Goal: Transaction & Acquisition: Purchase product/service

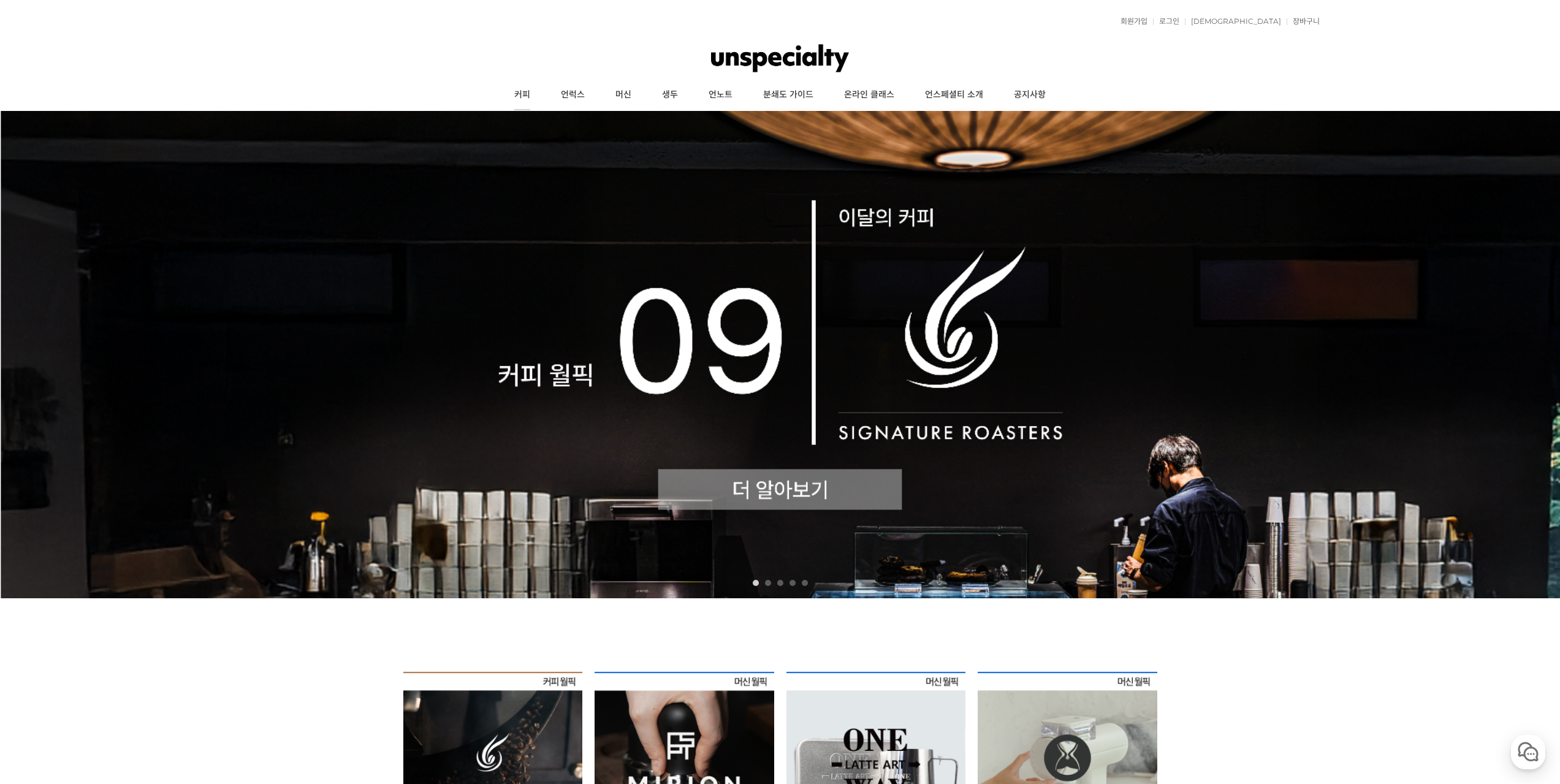
click at [516, 97] on link "커피" at bounding box center [523, 95] width 47 height 31
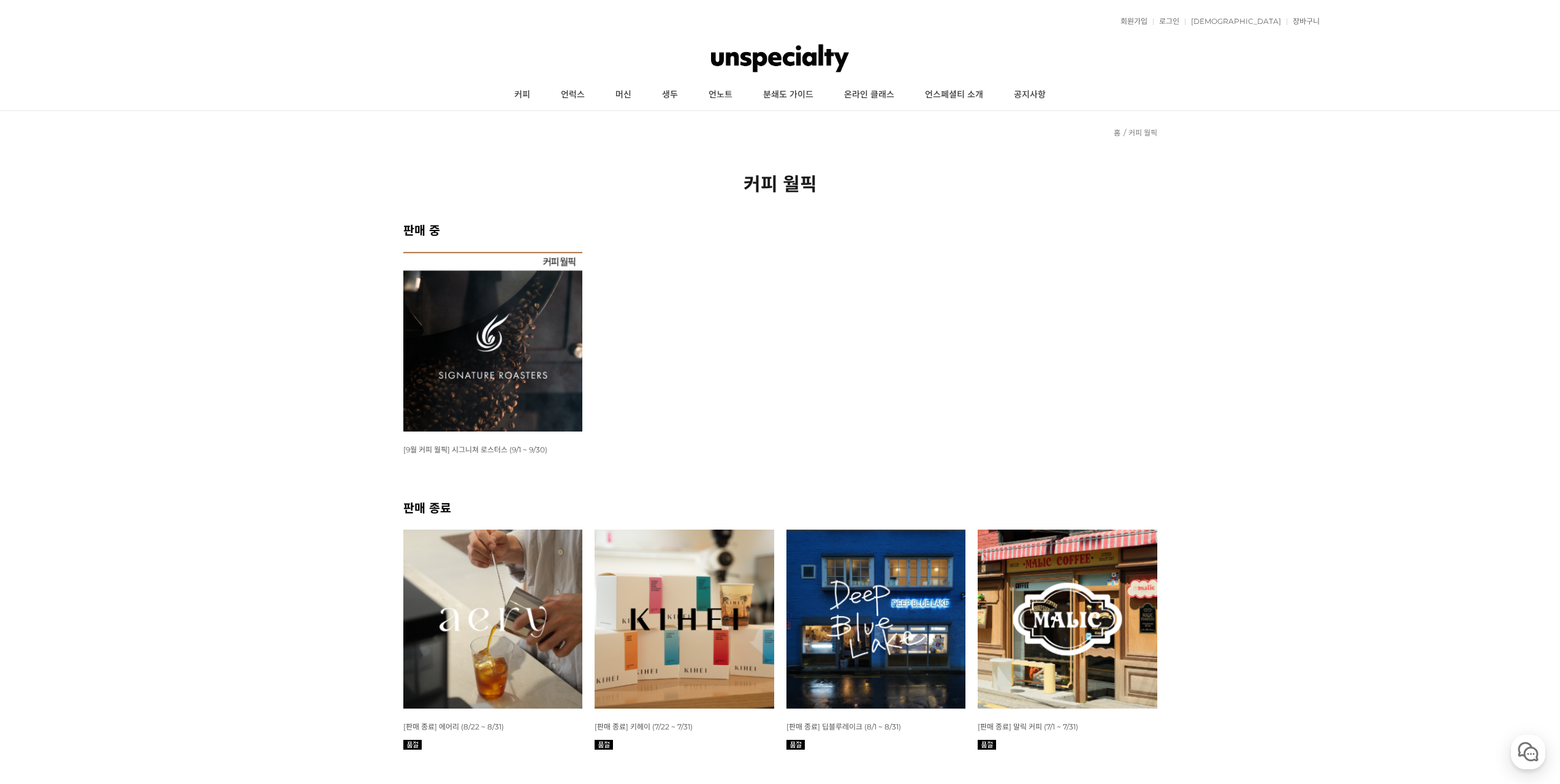
drag, startPoint x: 612, startPoint y: 313, endPoint x: 580, endPoint y: 315, distance: 32.1
click at [607, 314] on ul "WISH ADD OPTION 상품명 : [9월 커피 월픽] 시그니쳐 로스터스 (9/1 ~ 9/30) 판매가 : 12,600원" at bounding box center [780, 375] width 766 height 246
click at [579, 315] on img at bounding box center [493, 341] width 180 height 179
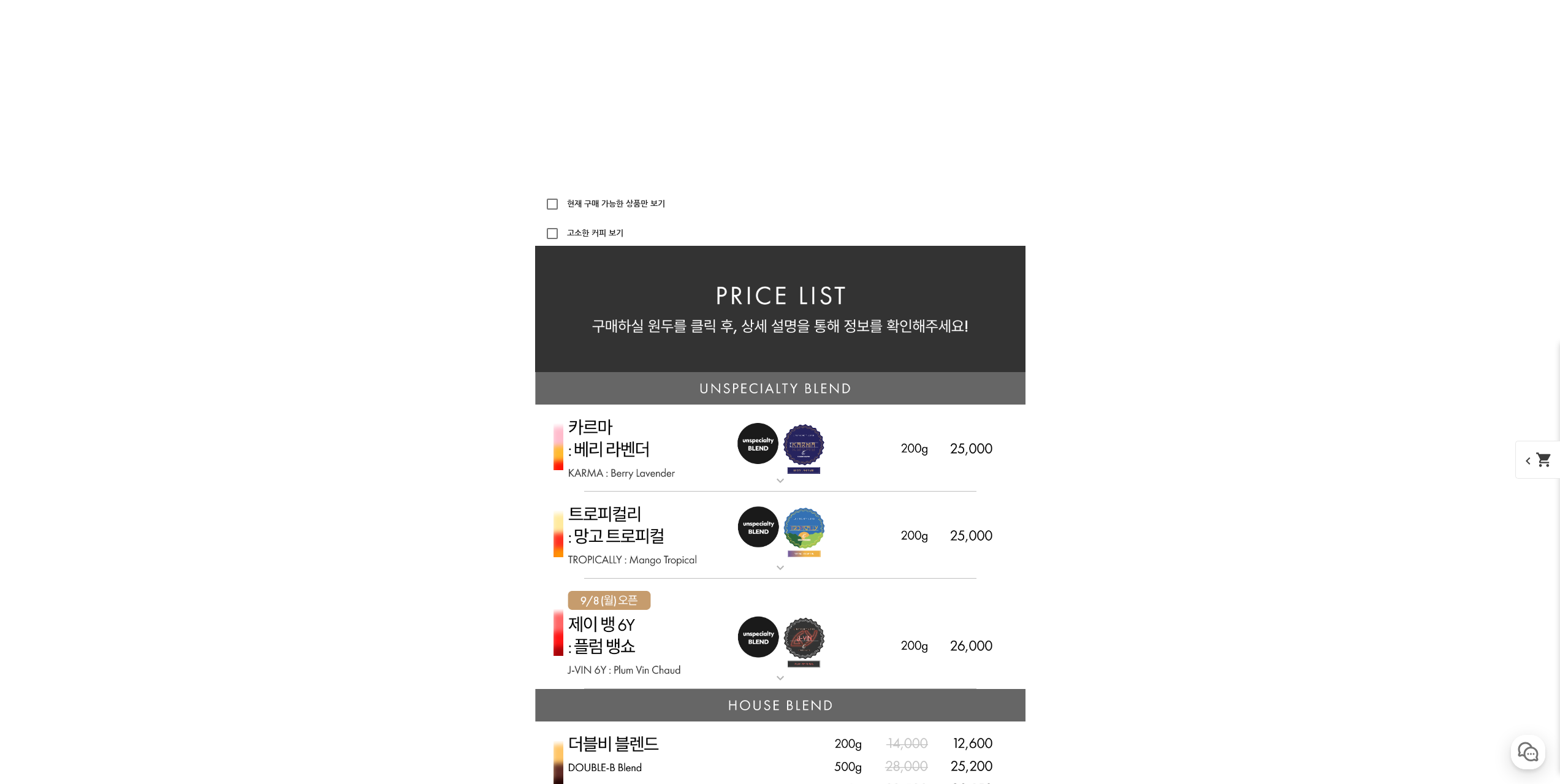
scroll to position [2880, 0]
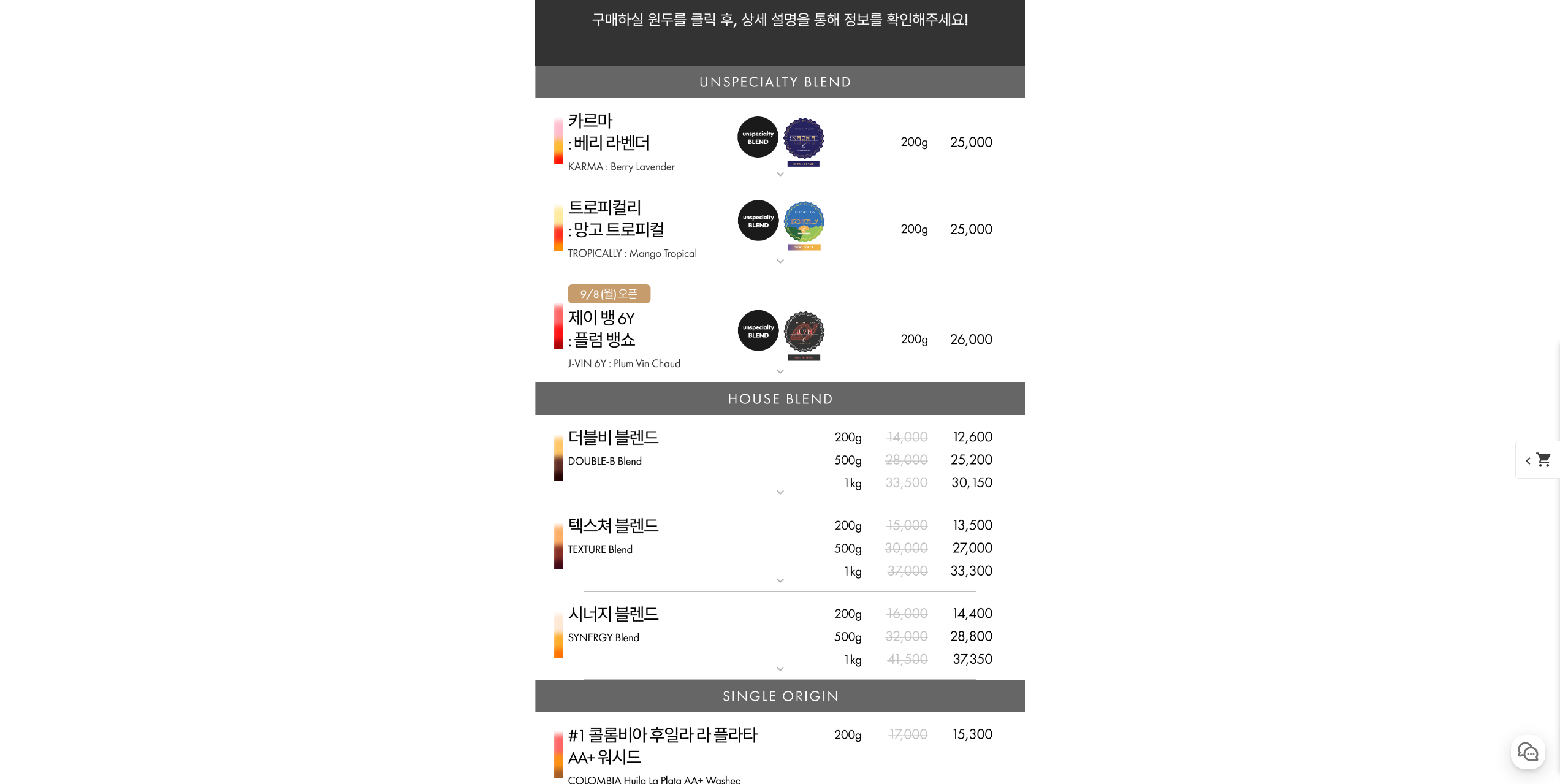
click at [800, 357] on img at bounding box center [780, 328] width 490 height 111
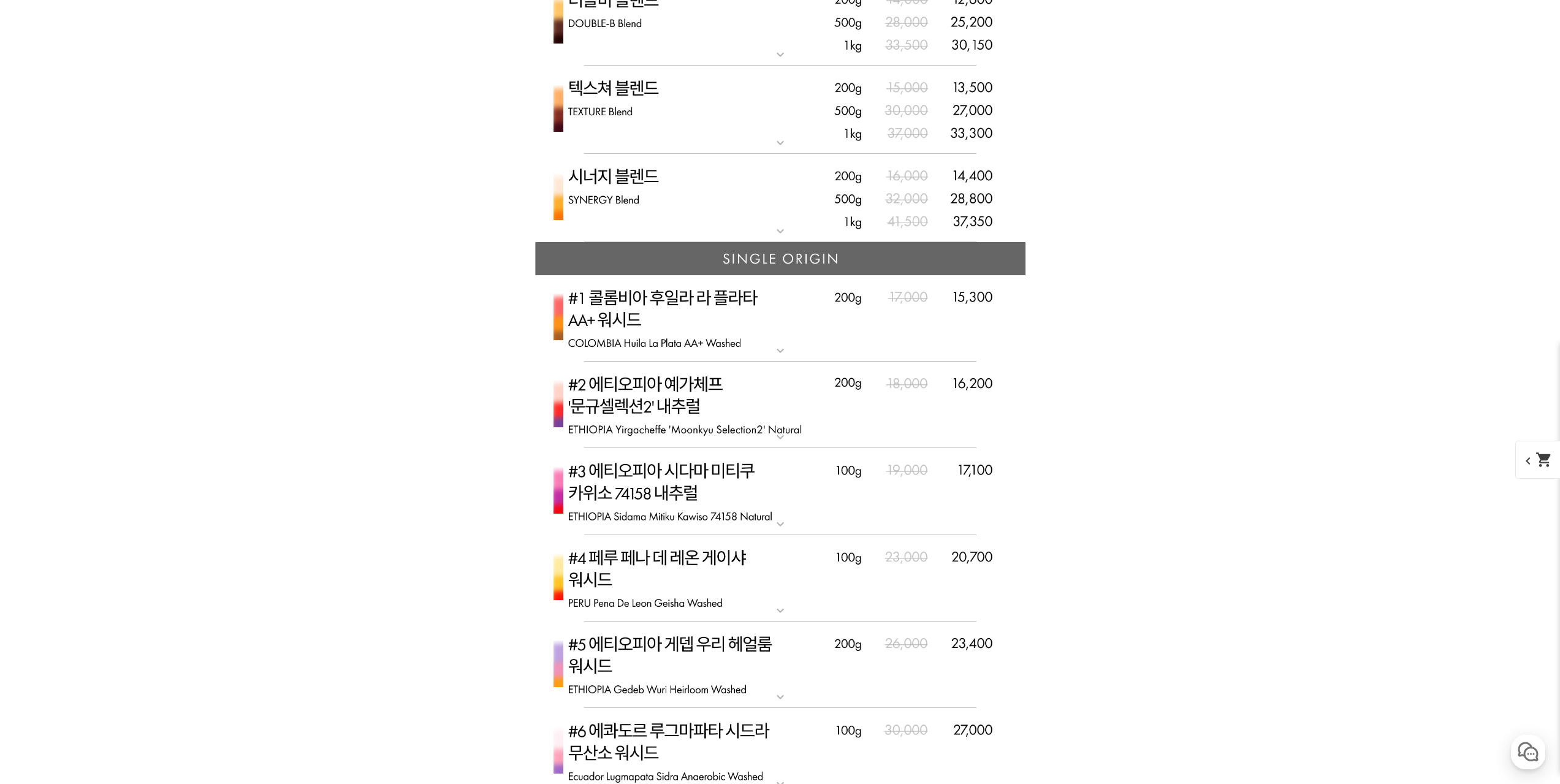
scroll to position [3983, 0]
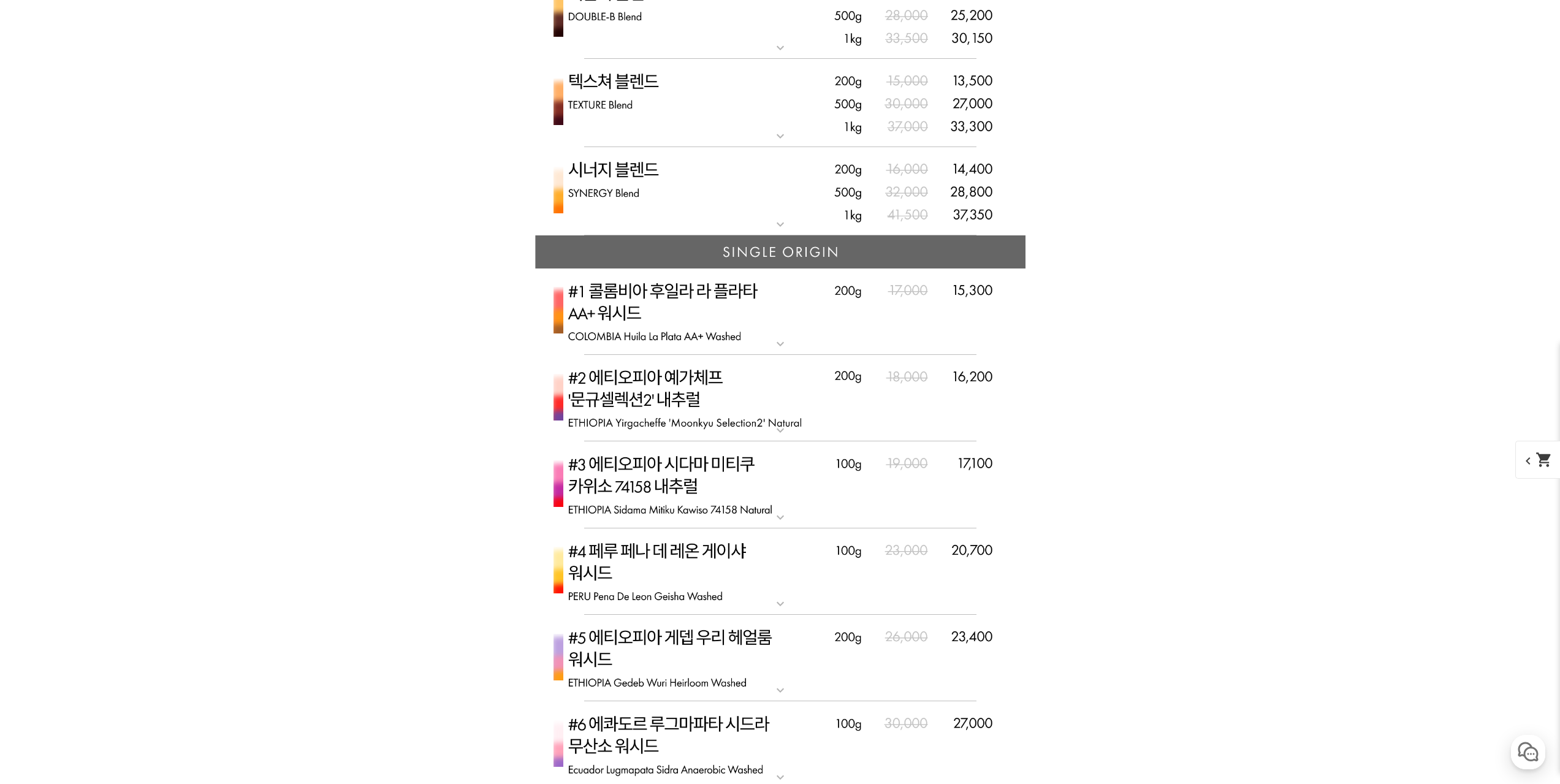
click at [703, 389] on img at bounding box center [780, 398] width 490 height 87
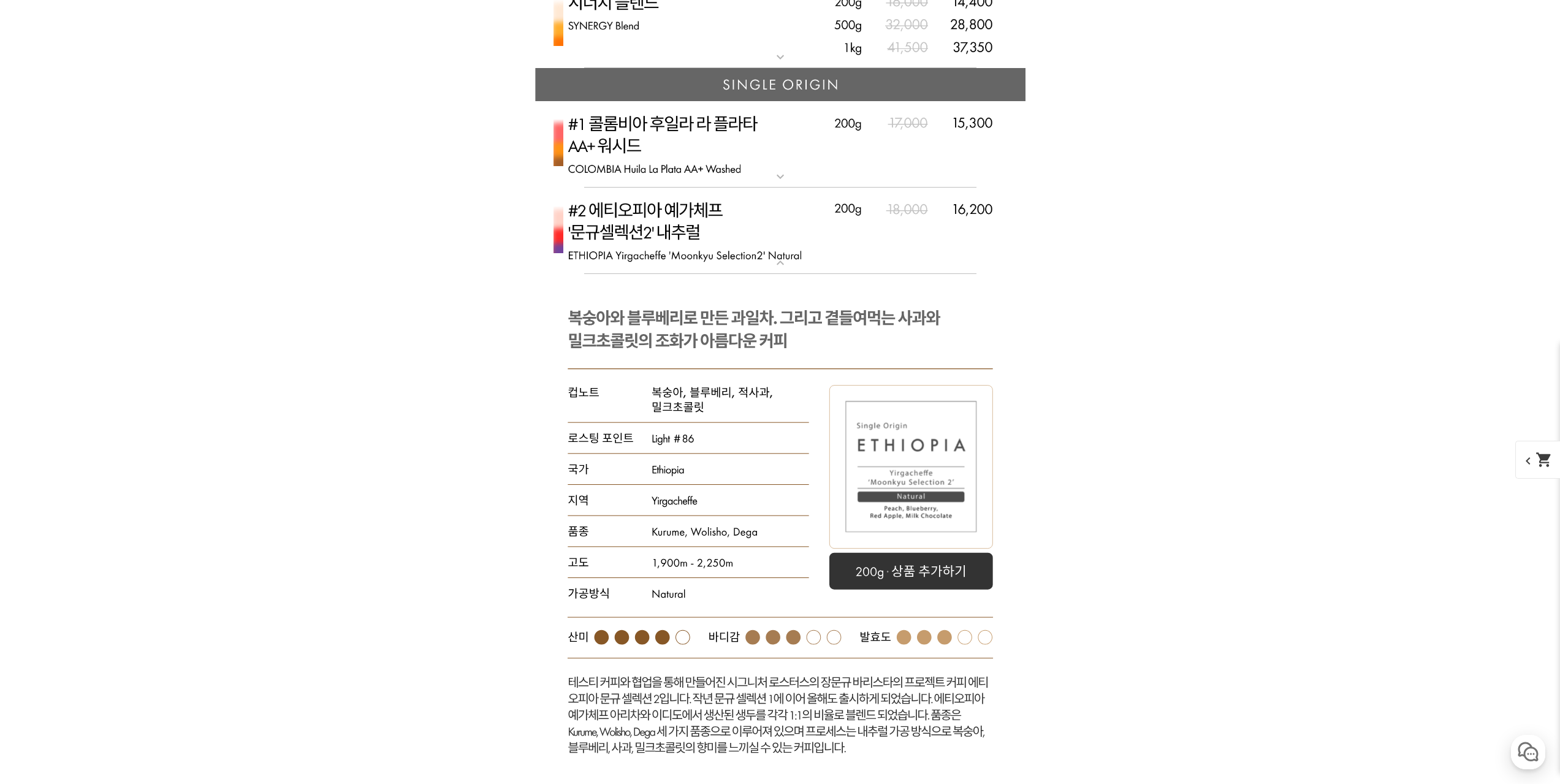
scroll to position [4166, 0]
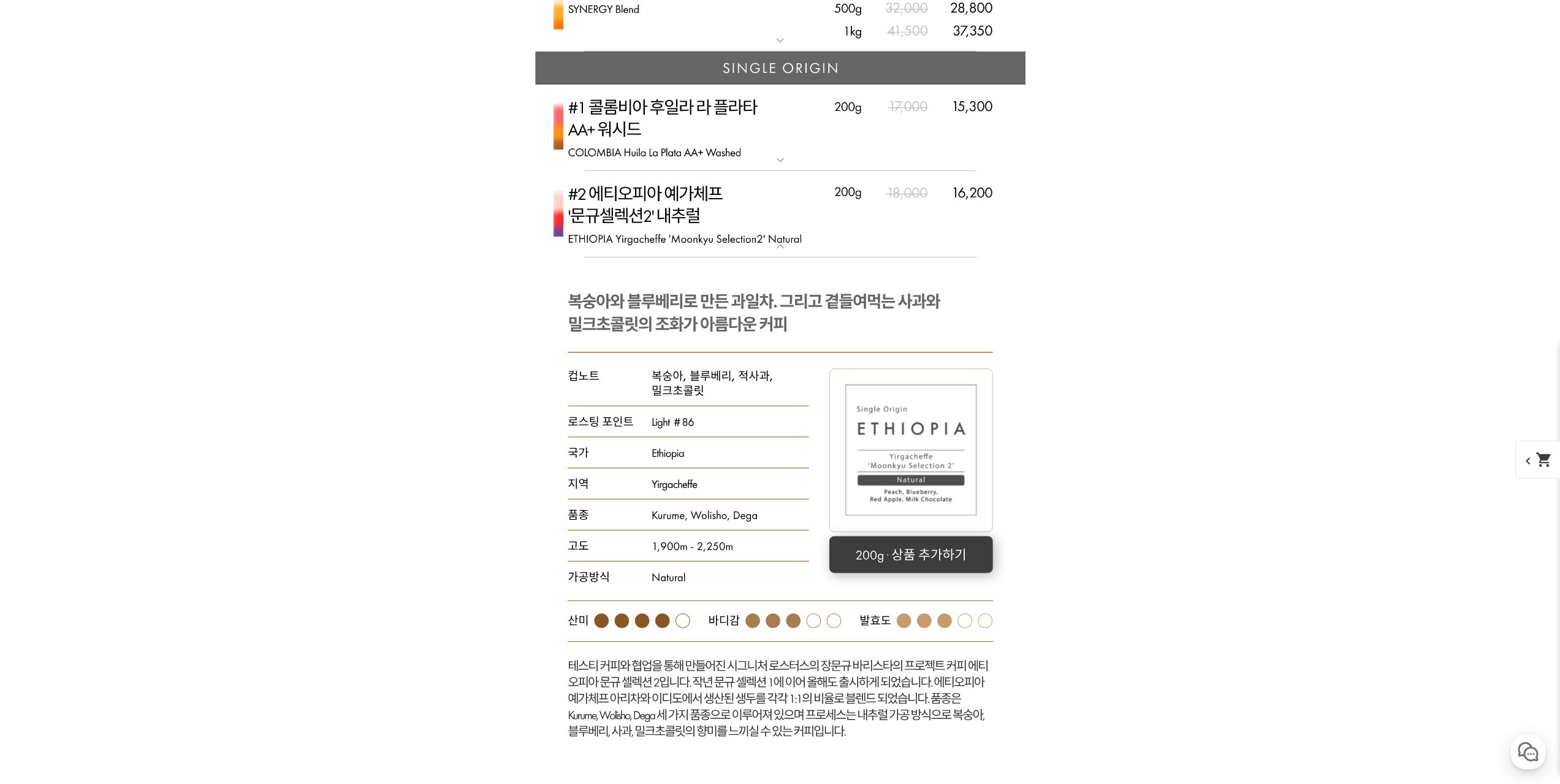
click at [897, 564] on rect at bounding box center [911, 555] width 163 height 37
select select "#2 에티오피아 예가체프 '문규셀렉션 2' 내추럴"
select select "200g"
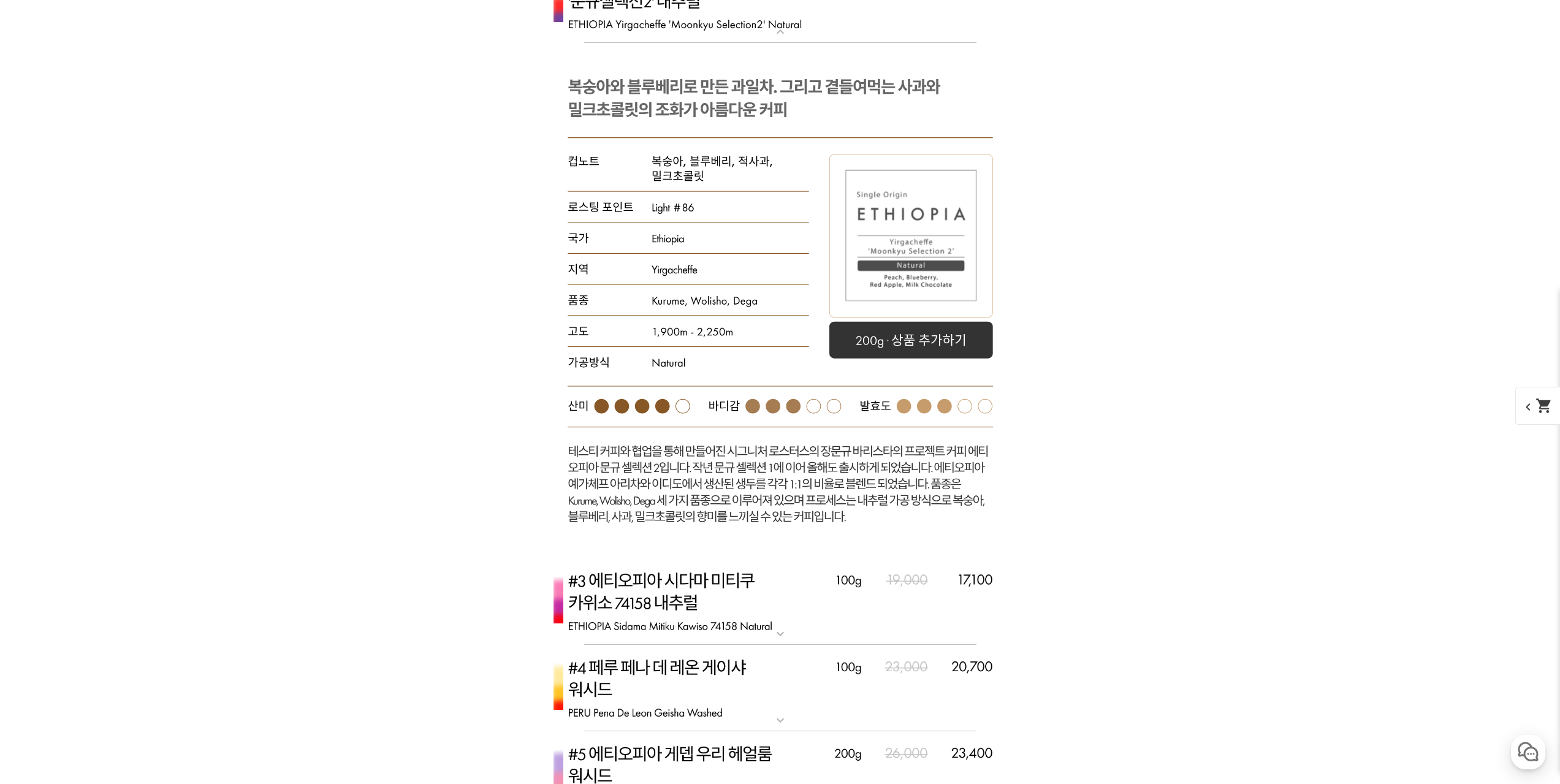
scroll to position [4412, 0]
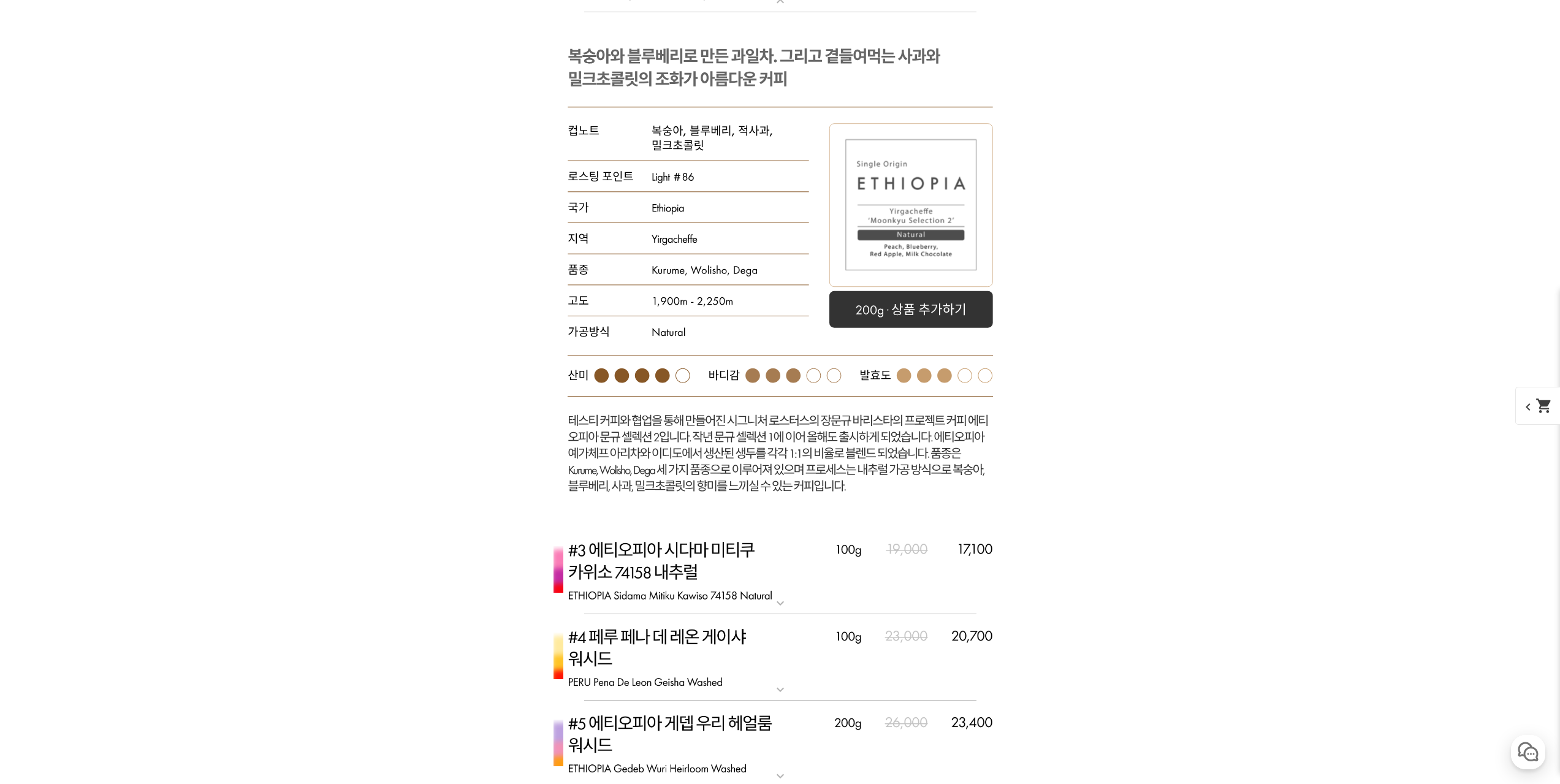
click at [851, 584] on img at bounding box center [780, 571] width 490 height 87
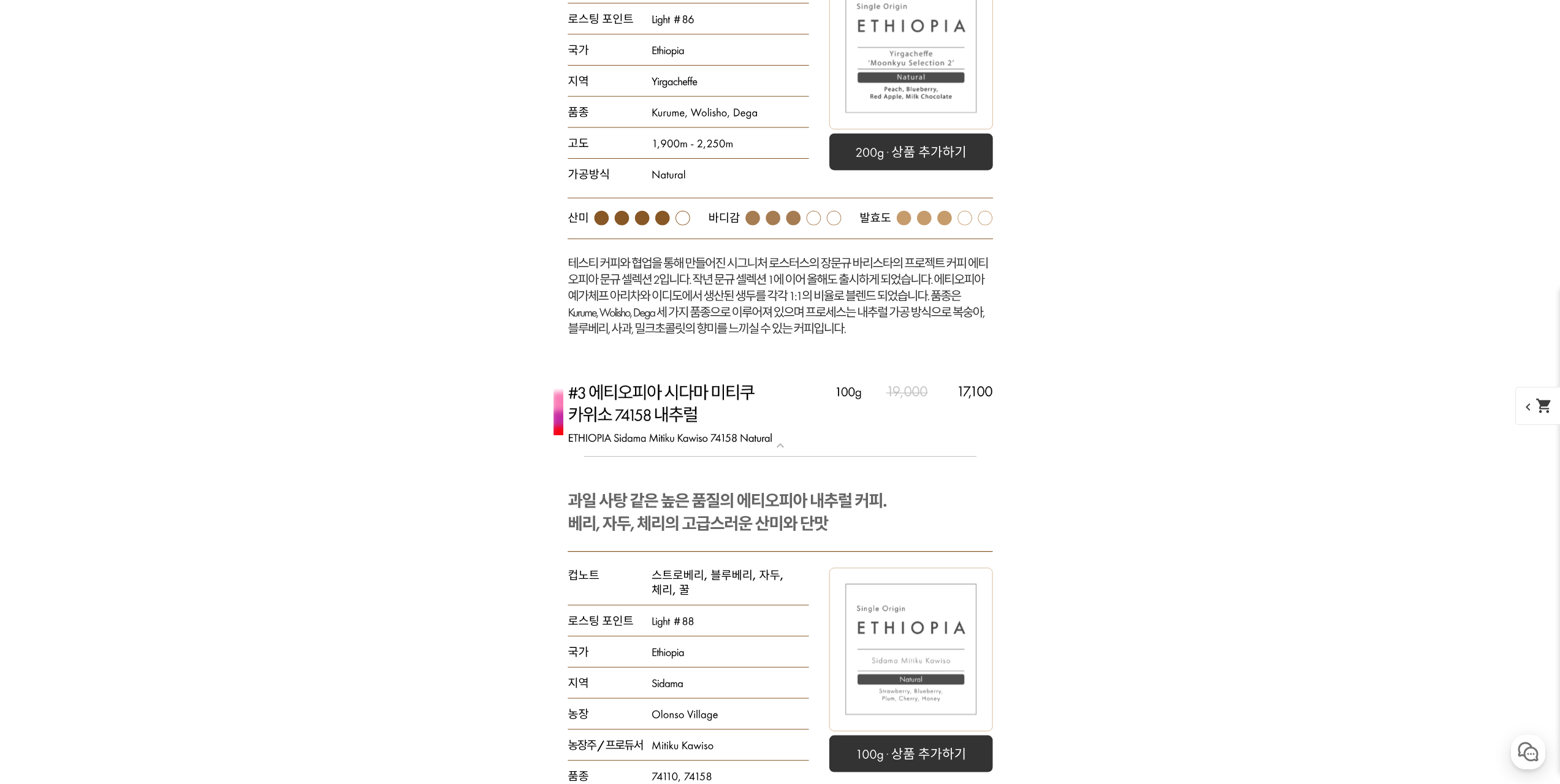
scroll to position [4595, 0]
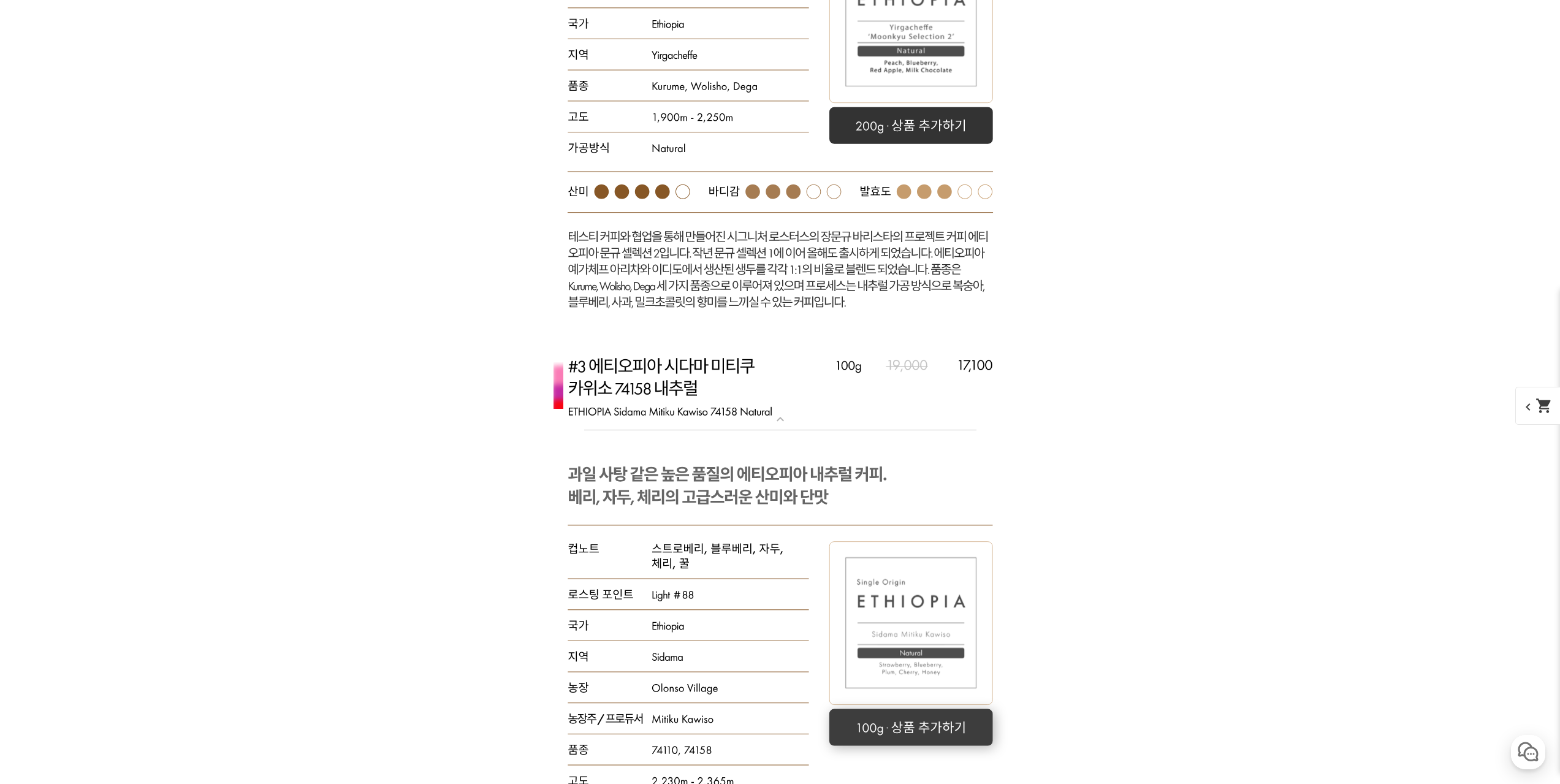
click at [912, 713] on rect at bounding box center [910, 727] width 163 height 37
select select "#3 에티오피아 시다마 미티쿠 카위소 74158 내추럴"
select select "100g"
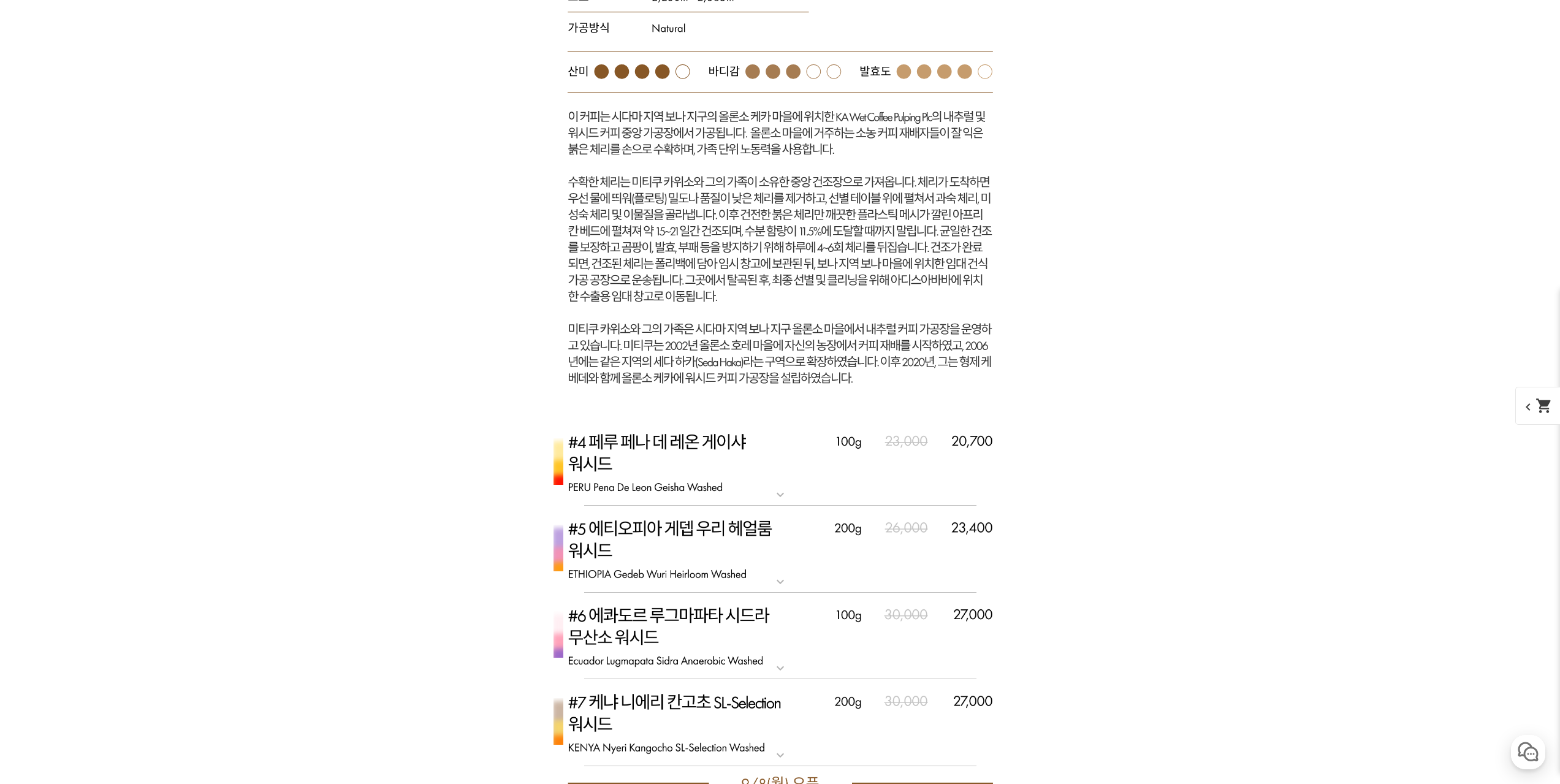
scroll to position [5391, 0]
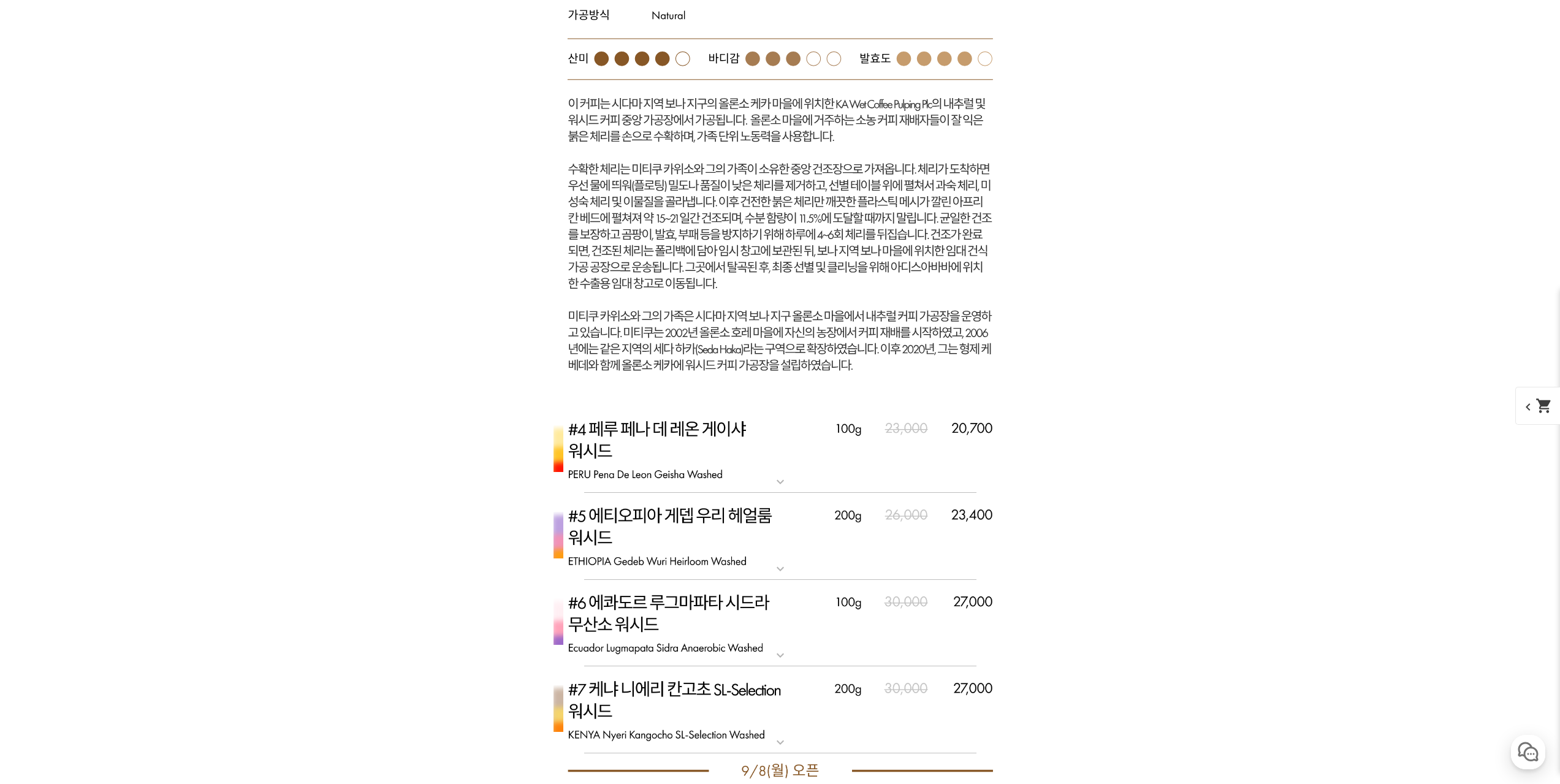
click at [830, 542] on img at bounding box center [780, 536] width 490 height 87
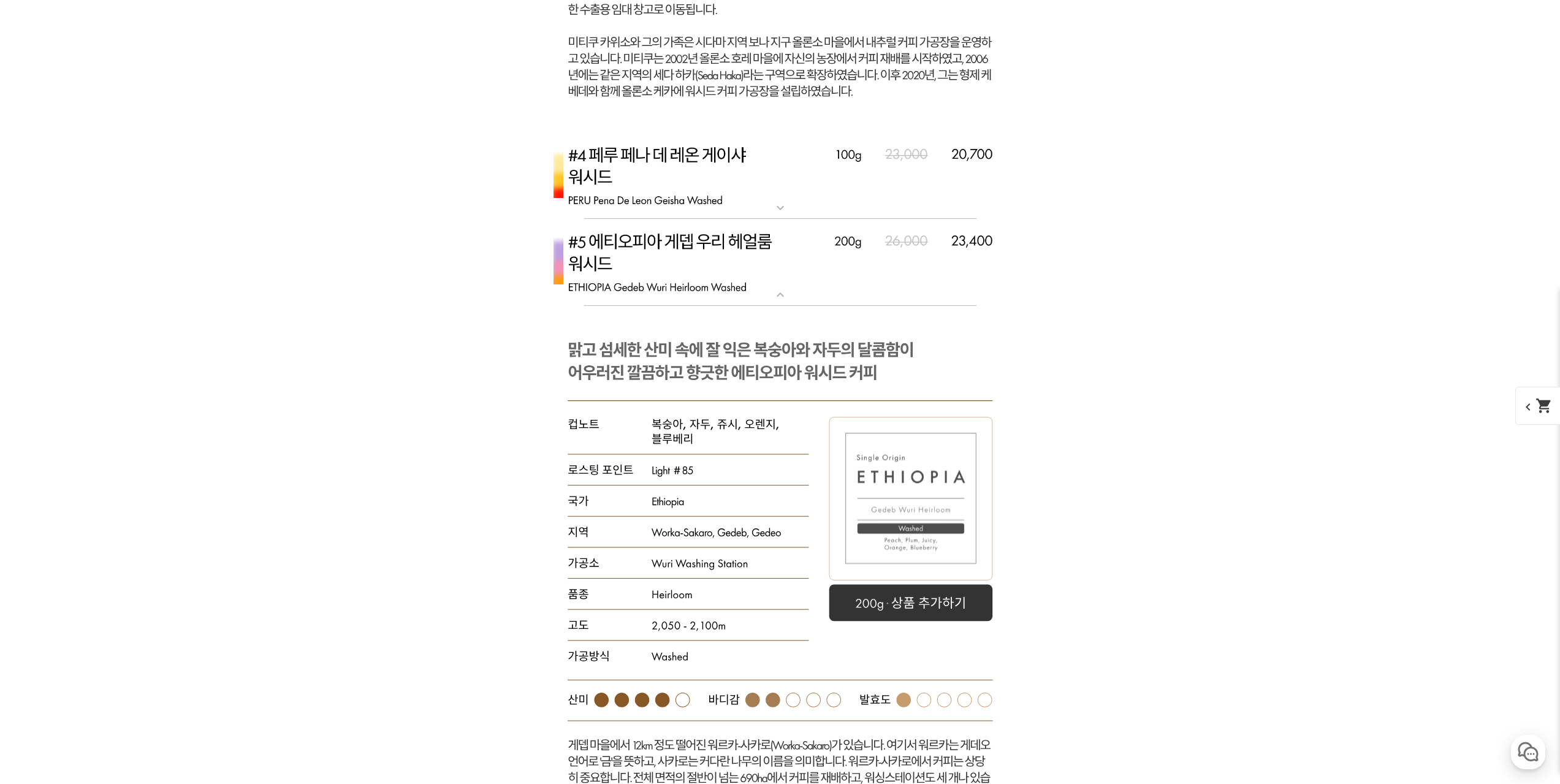
scroll to position [5698, 0]
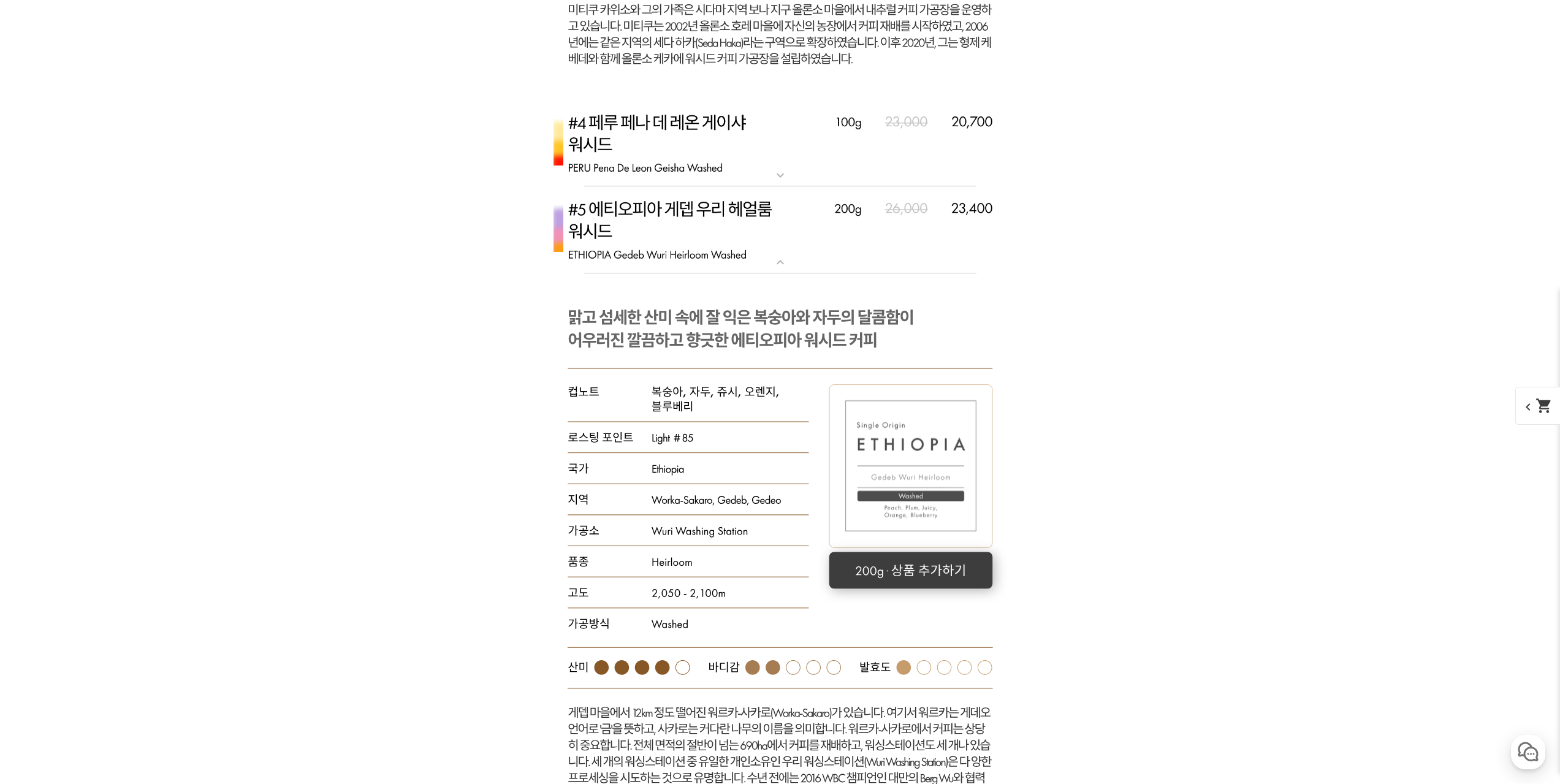
click at [944, 567] on rect at bounding box center [910, 570] width 163 height 37
select select "#5 에티오피아 게뎁 우리 헤얼룸 워시드"
select select "200g"
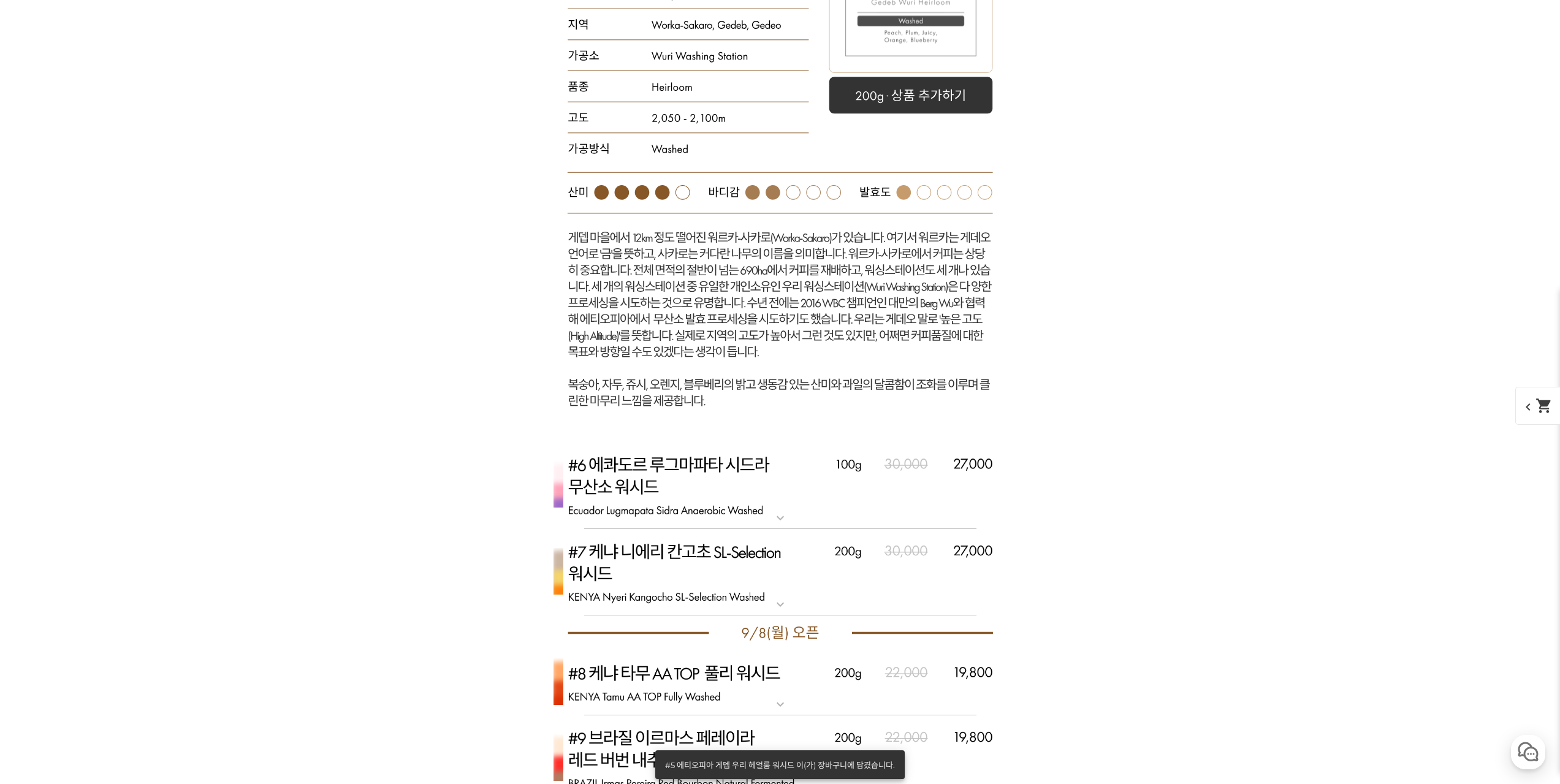
scroll to position [6372, 0]
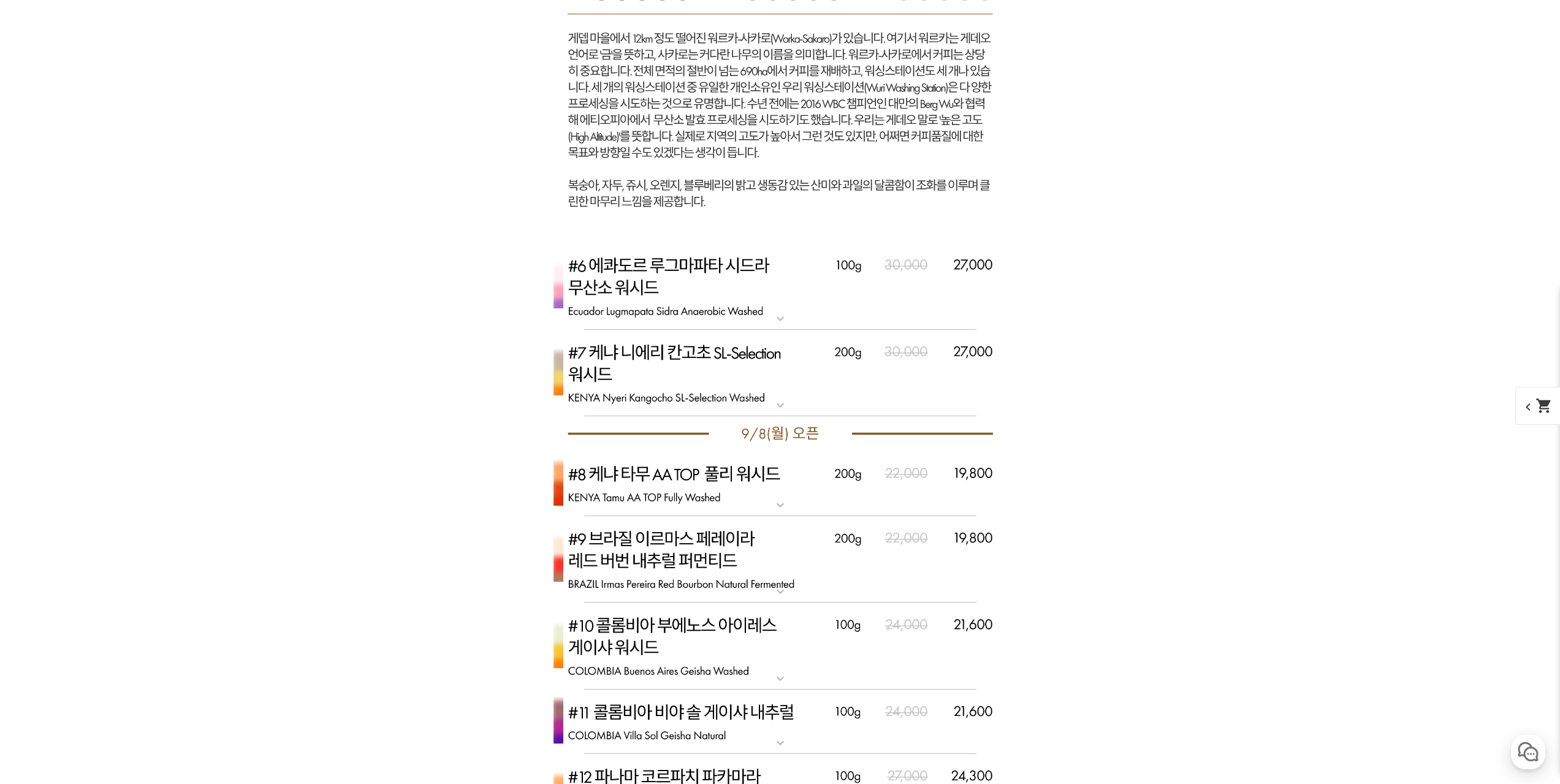
click at [787, 299] on img at bounding box center [780, 286] width 490 height 87
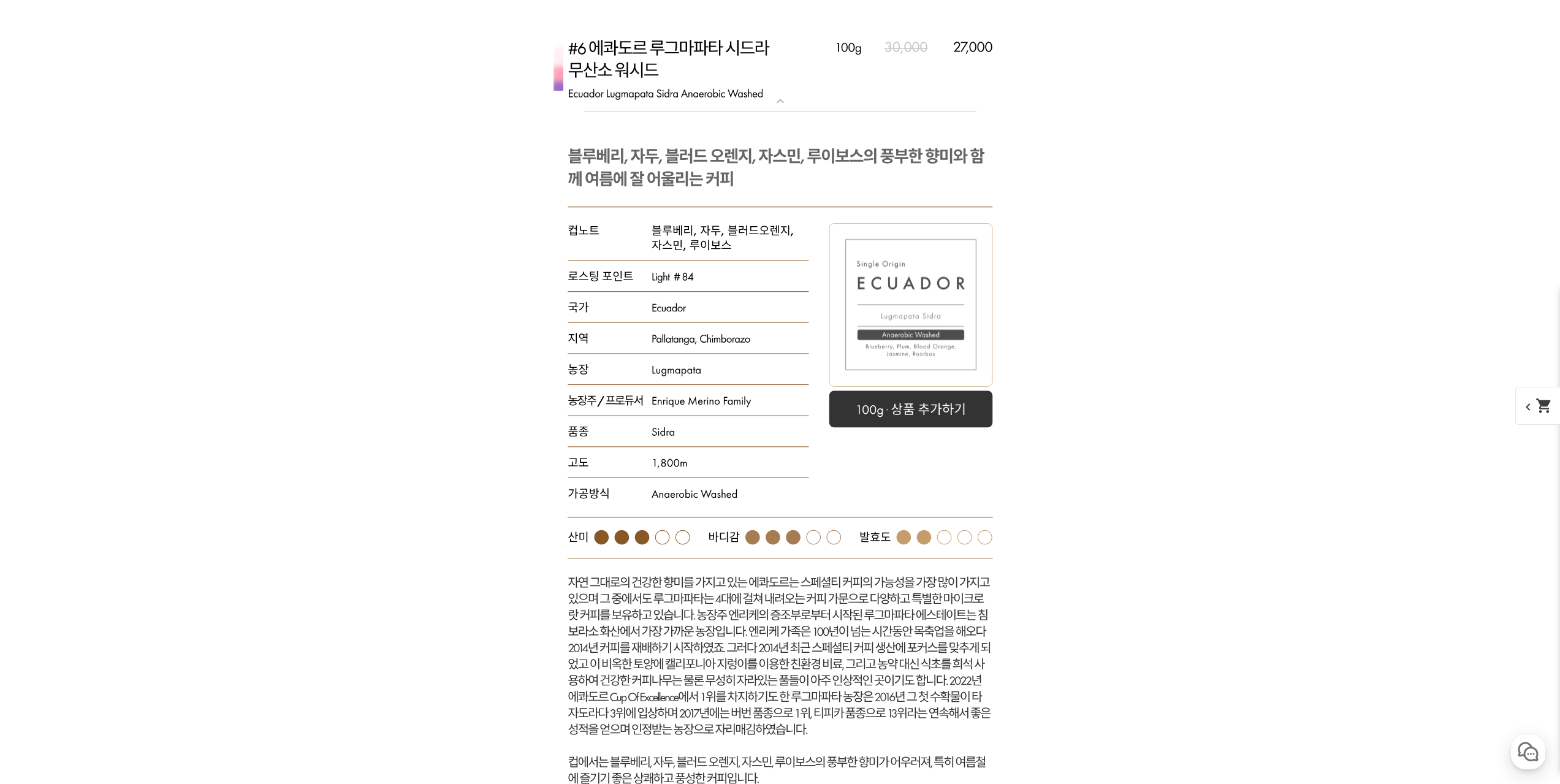
scroll to position [6556, 0]
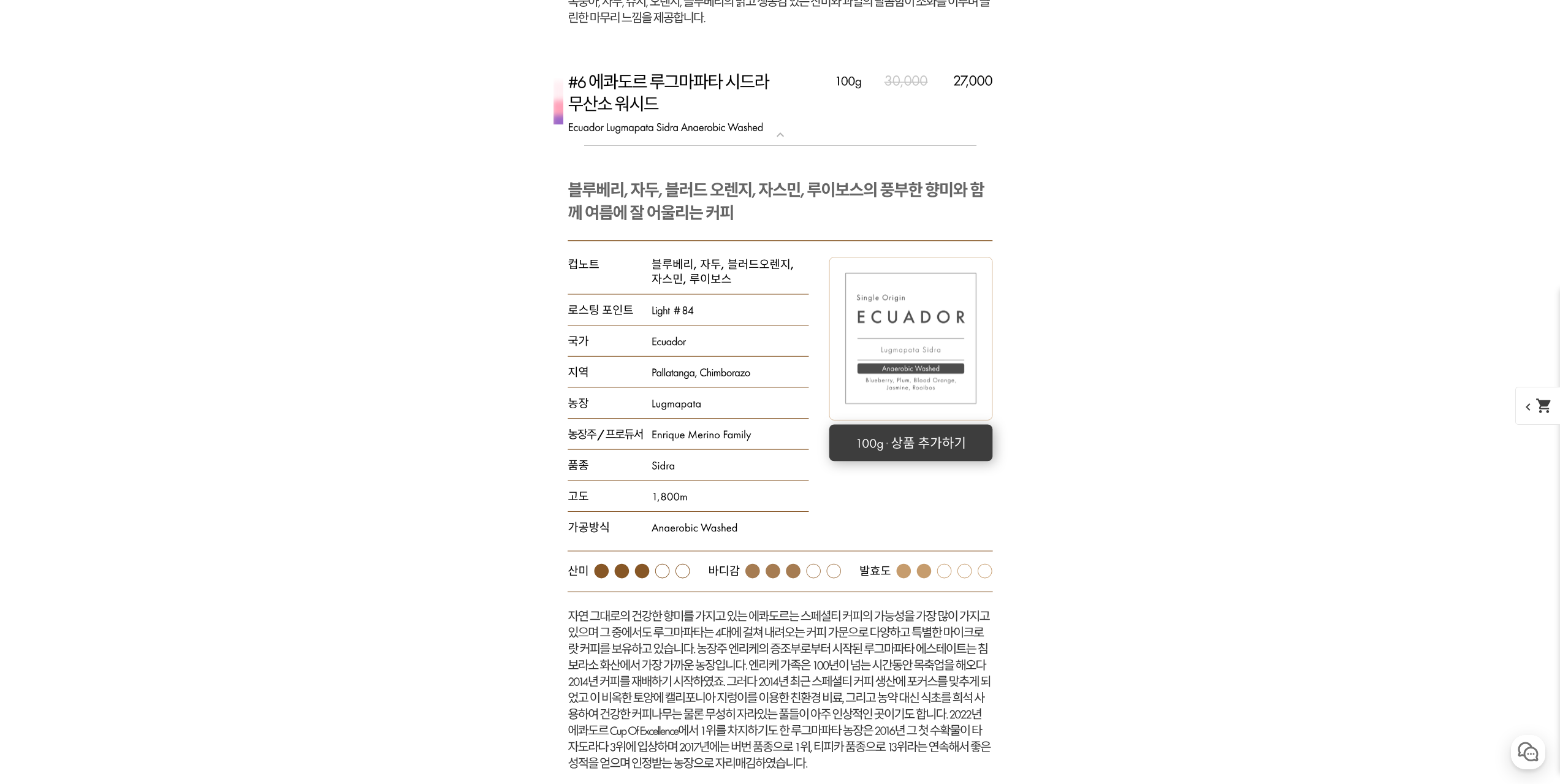
click at [875, 444] on rect at bounding box center [910, 443] width 163 height 37
select select "#6 에콰도르 루그마파타 시드라 무산소 [GEOGRAPHIC_DATA]"
select select "100g"
click at [1549, 410] on mat-icon "shopping_cart" at bounding box center [1544, 405] width 17 height 17
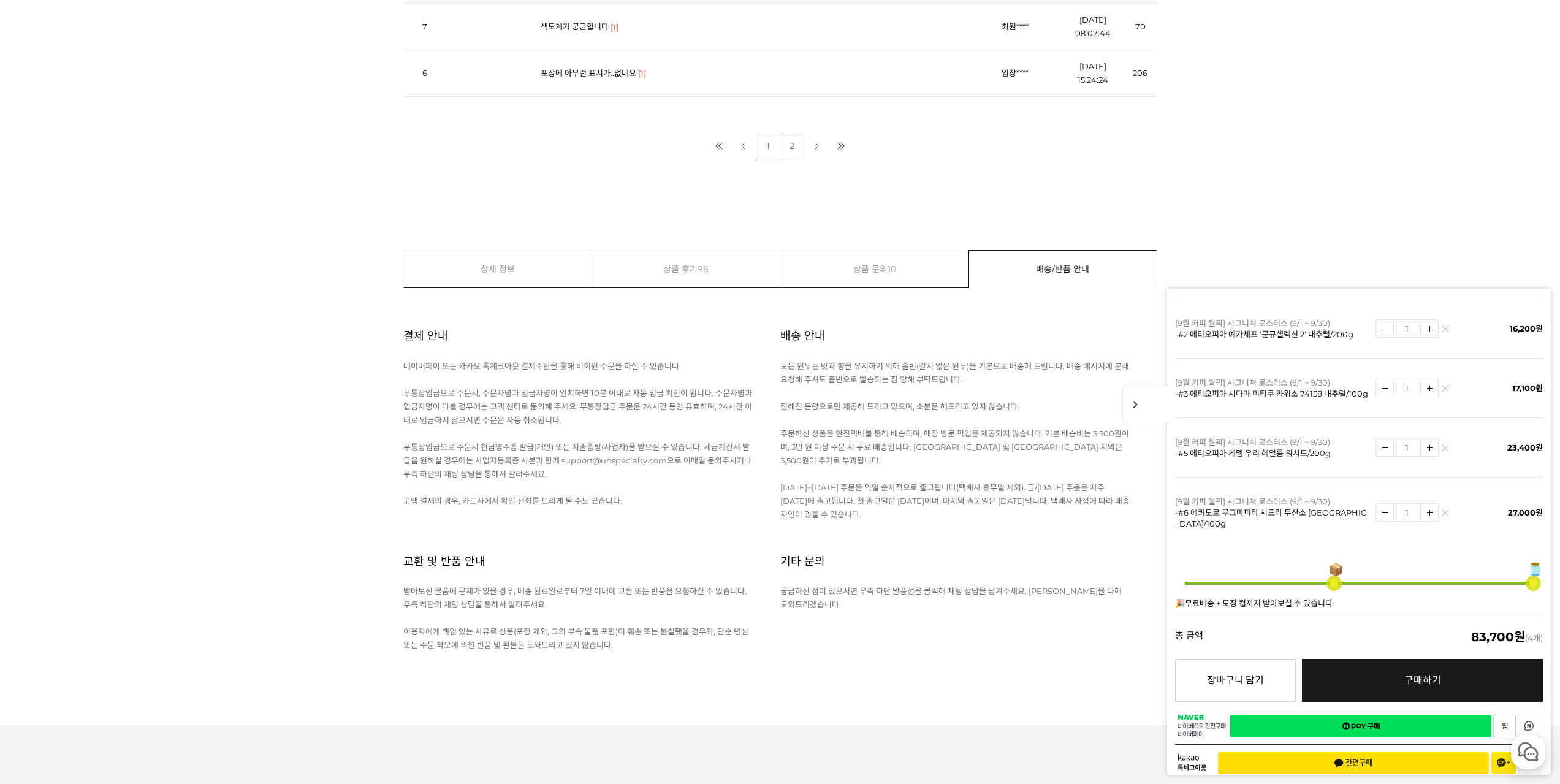
scroll to position [17217, 0]
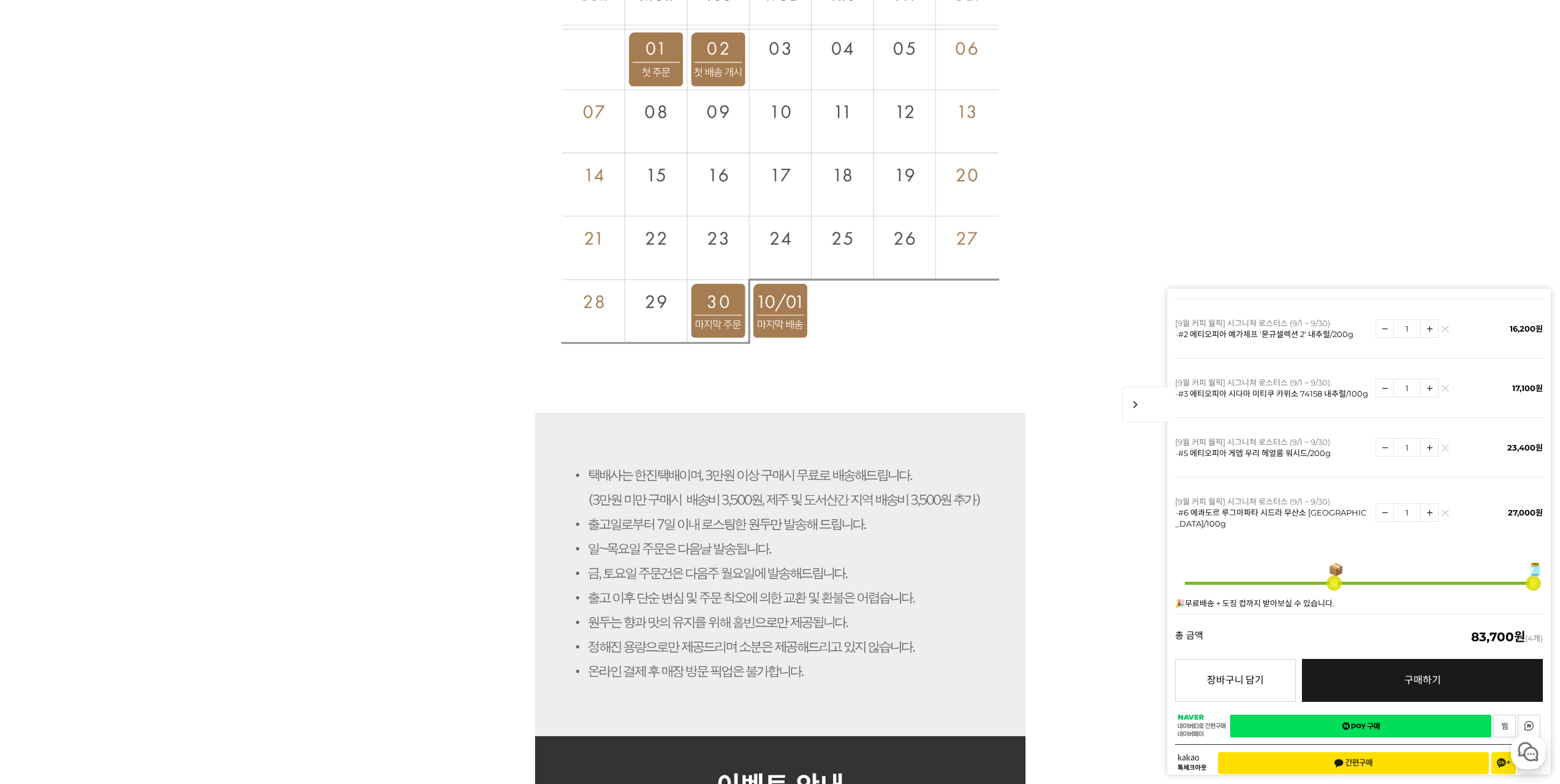
scroll to position [9129, 0]
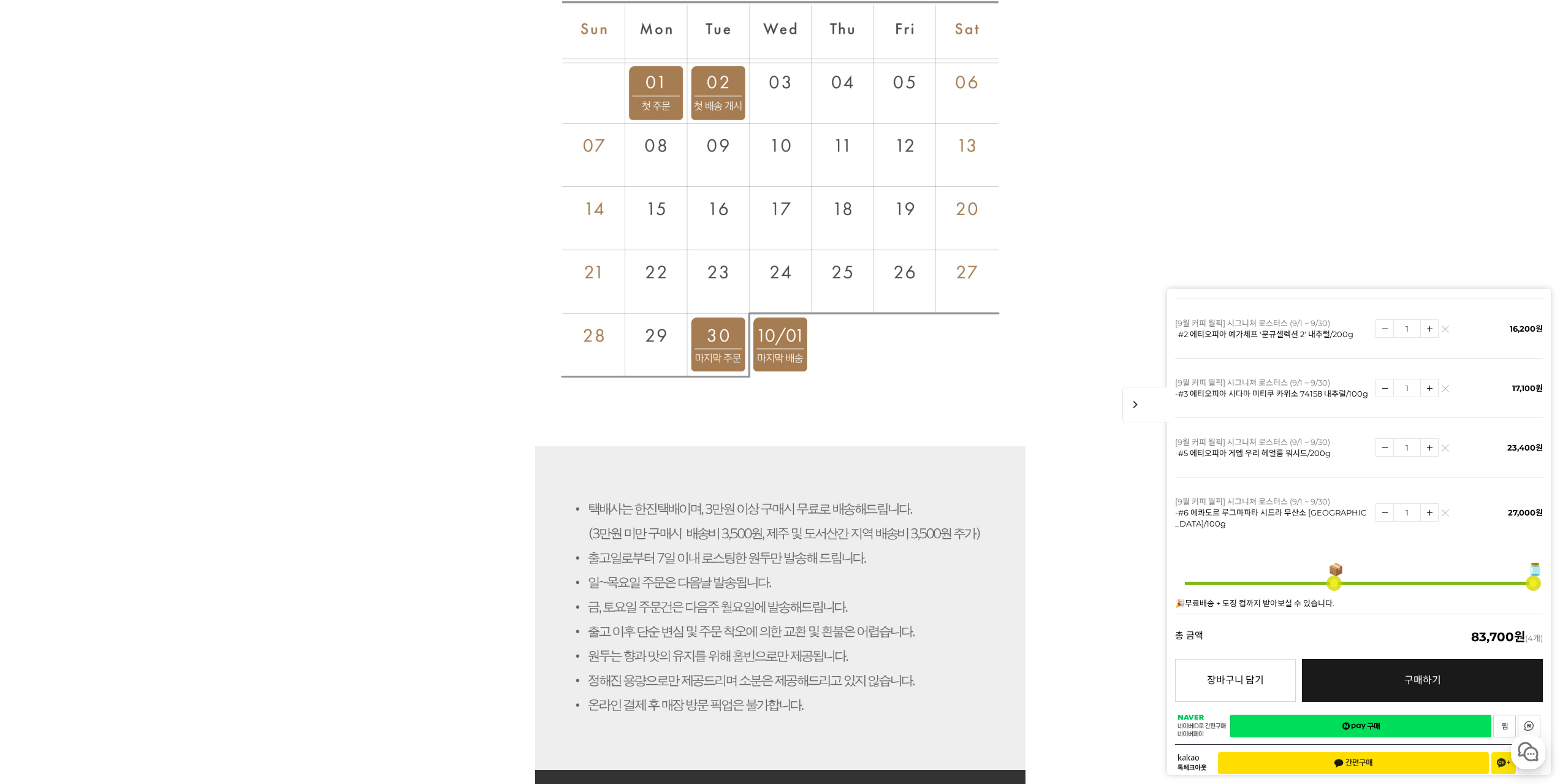
click at [1217, 455] on span "#5 에티오피아 게뎁 우리 헤얼룸 워시드/200g" at bounding box center [1255, 452] width 153 height 10
click at [1222, 440] on p "[9월 커피 월픽] 시그니쳐 로스터스 (9/1 ~ 9/30) - #5 에티오피아 게뎁 우리 헤얼룸 워시드/200g" at bounding box center [1272, 447] width 194 height 22
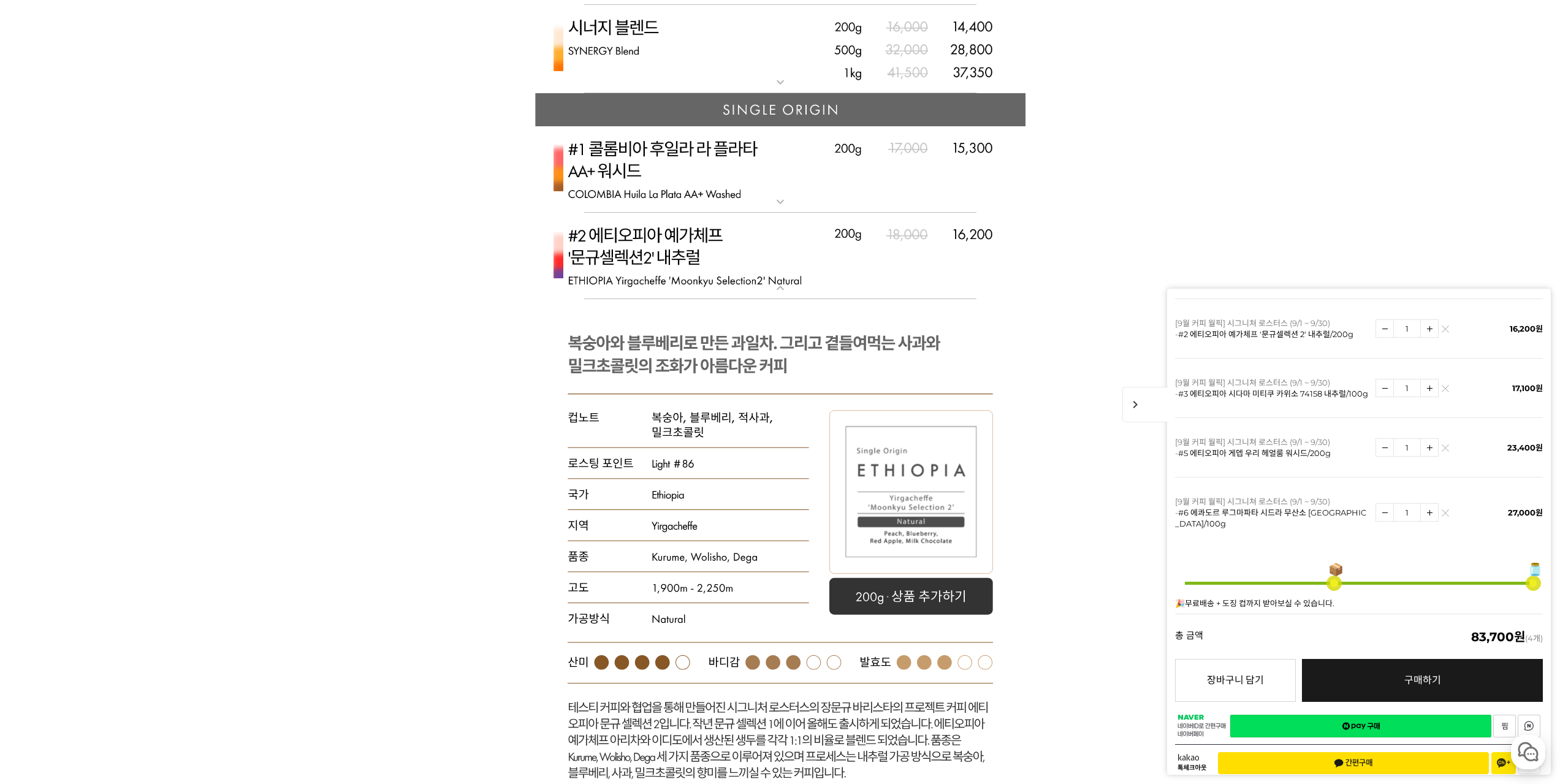
scroll to position [3922, 0]
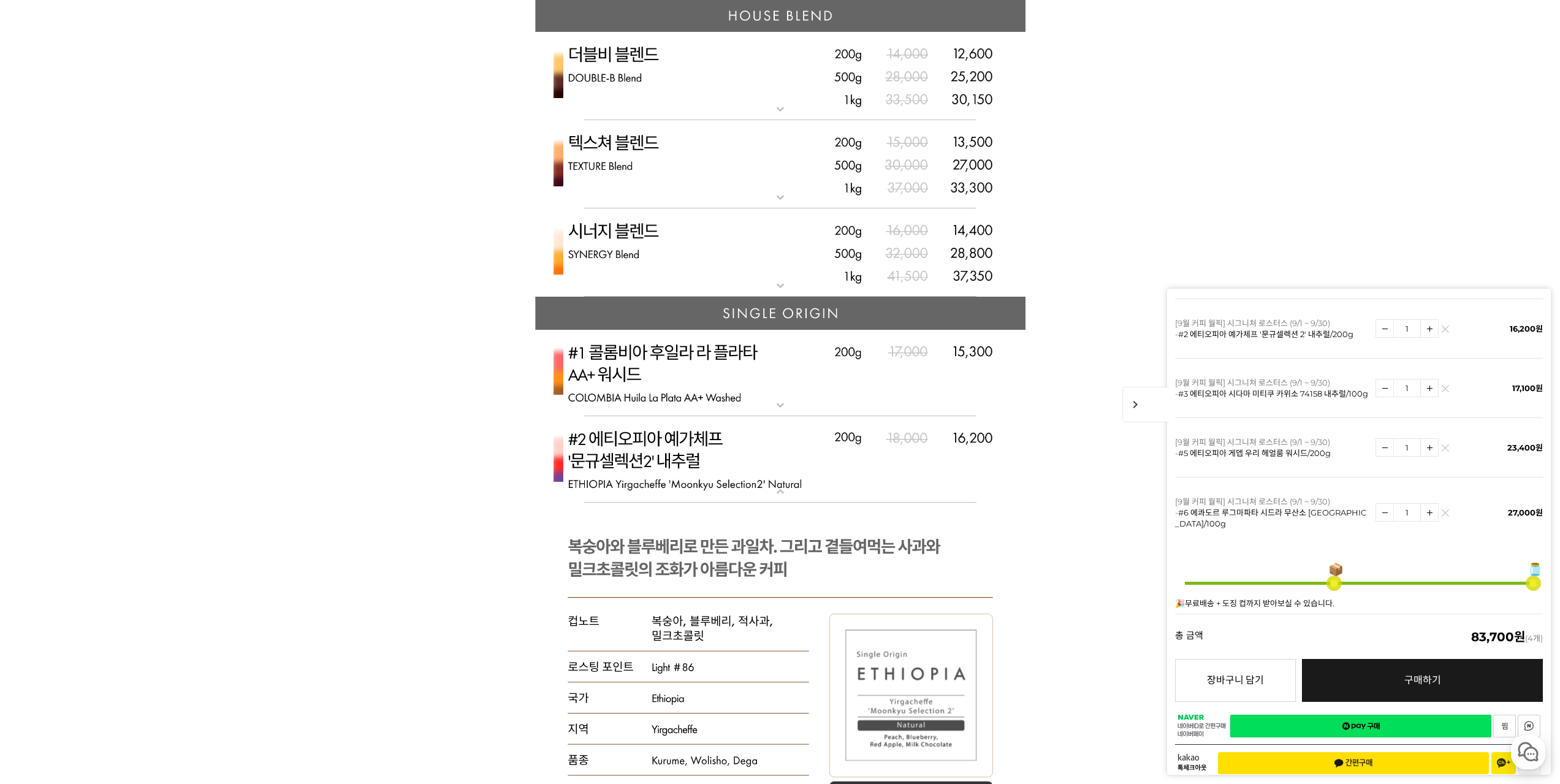
click at [1441, 443] on td "1" at bounding box center [1426, 448] width 101 height 60
click at [1444, 445] on link at bounding box center [1445, 448] width 7 height 7
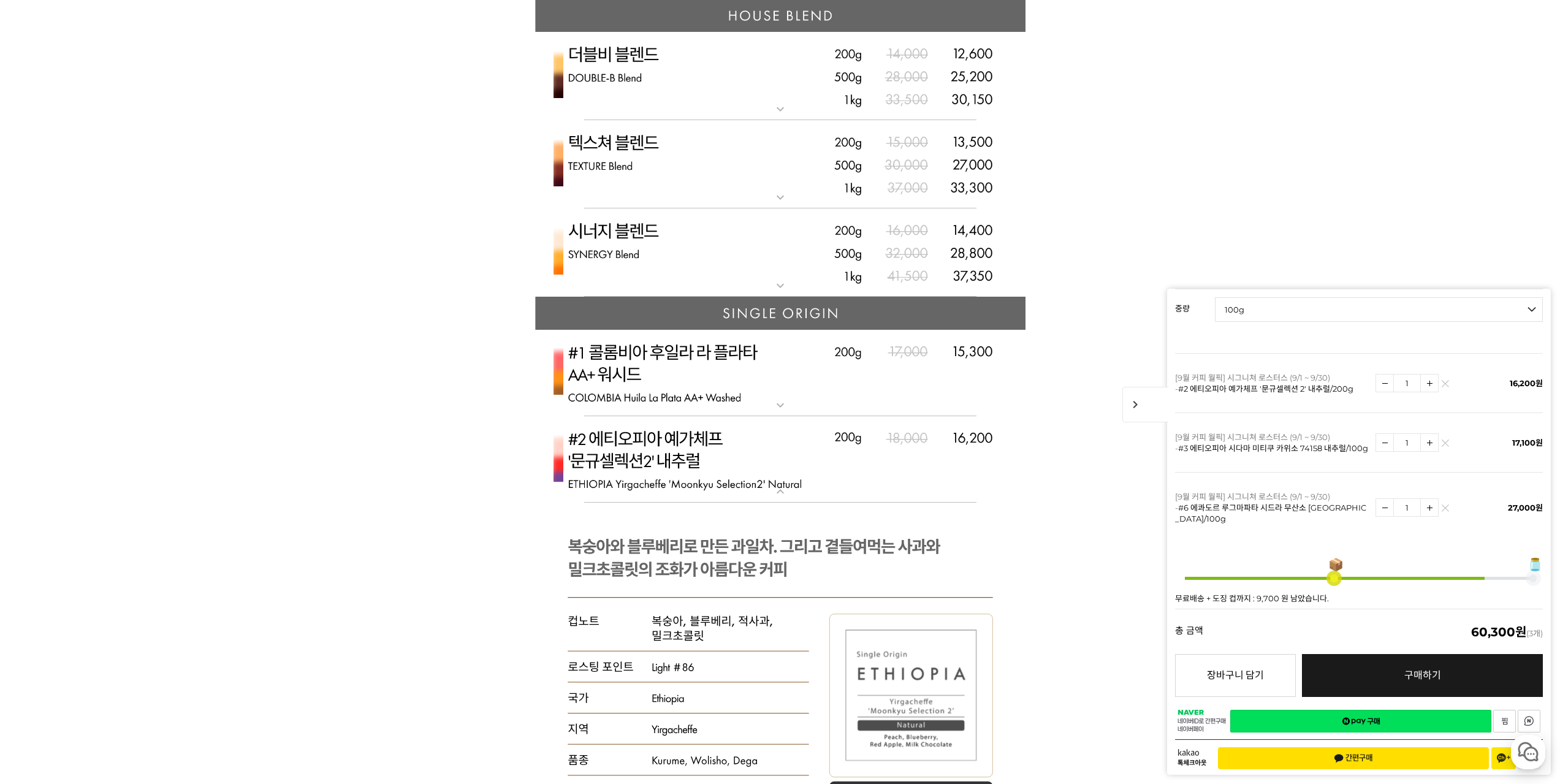
click at [1445, 499] on td "1" at bounding box center [1426, 508] width 101 height 71
click at [1446, 501] on td "1" at bounding box center [1426, 508] width 101 height 71
click at [1443, 507] on img at bounding box center [1445, 510] width 6 height 6
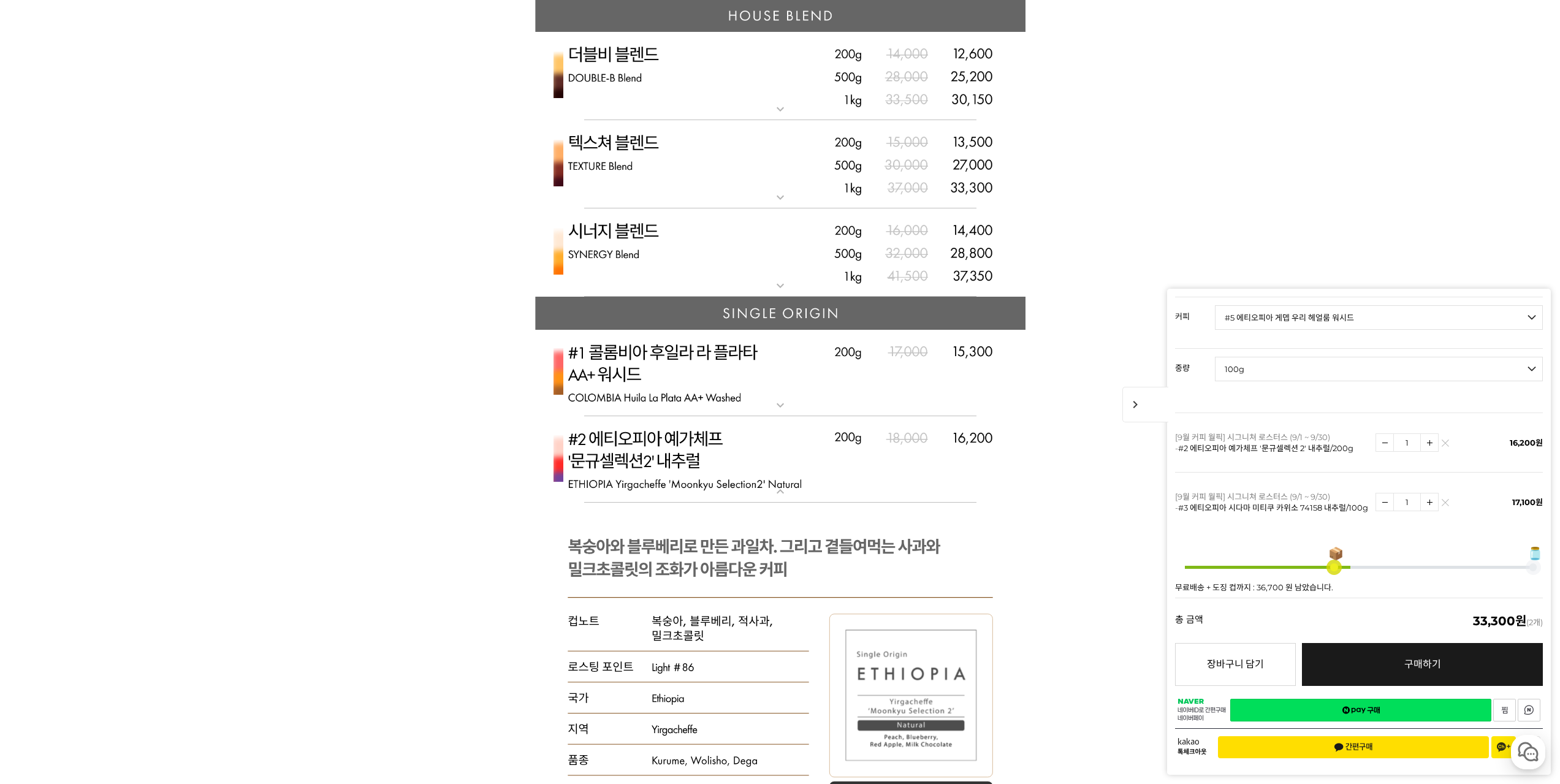
scroll to position [3860, 0]
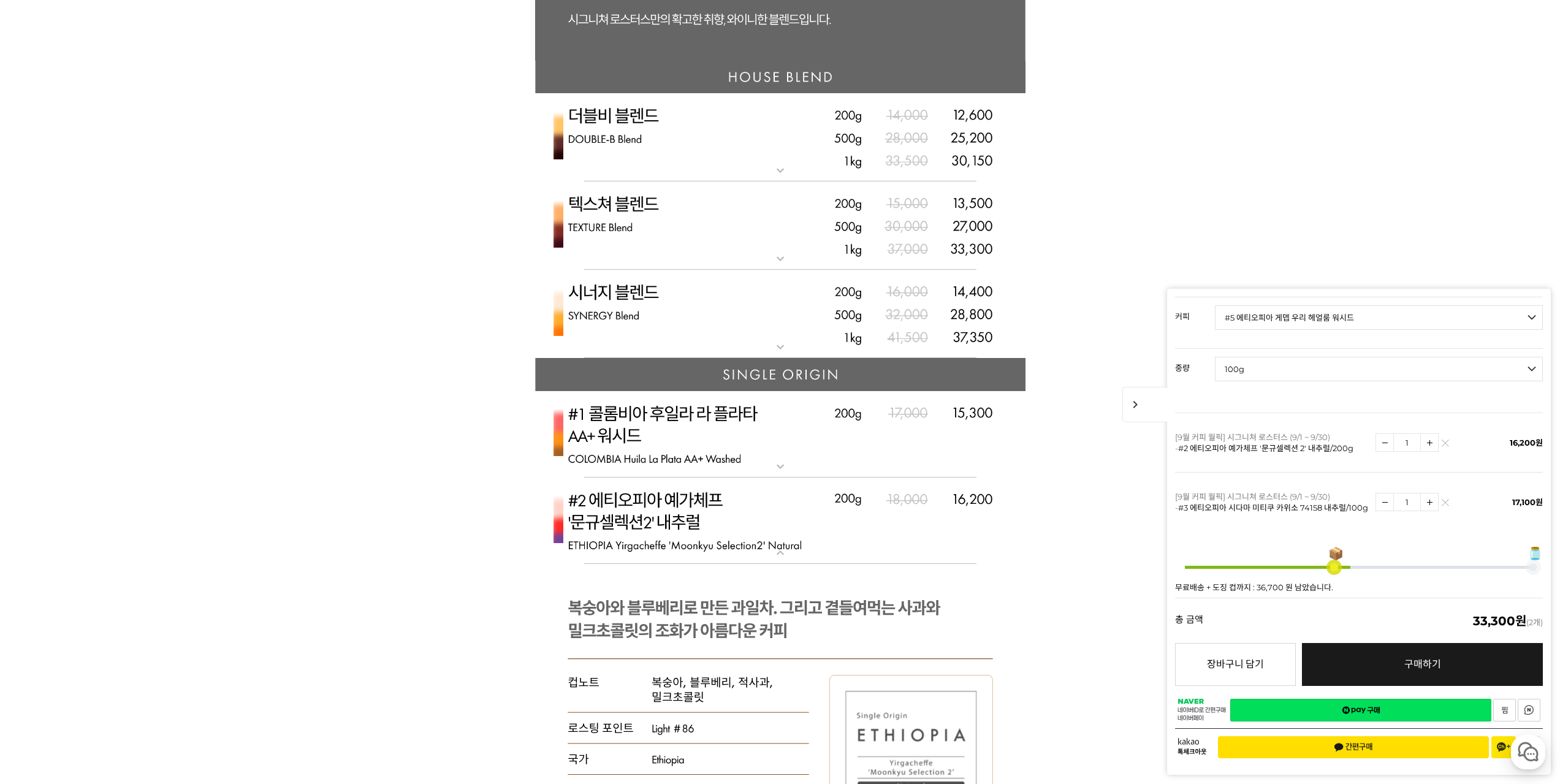
click at [1372, 713] on link "네이버페이 구매하기" at bounding box center [1361, 710] width 261 height 23
